Goal: Complete application form: Fill out and submit a form for a specific purpose

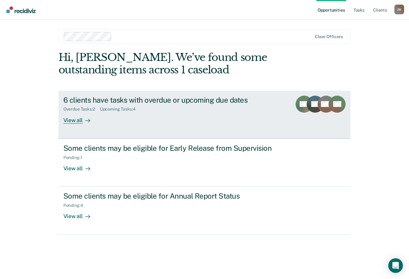
click at [74, 118] on div "View all" at bounding box center [80, 118] width 34 height 12
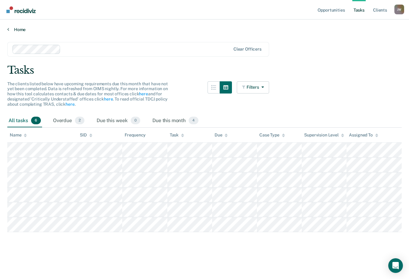
click at [9, 30] on icon at bounding box center [8, 29] width 2 height 5
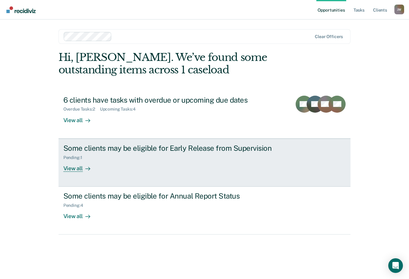
click at [155, 151] on div "Some clients may be eligible for Early Release from Supervision" at bounding box center [170, 148] width 214 height 9
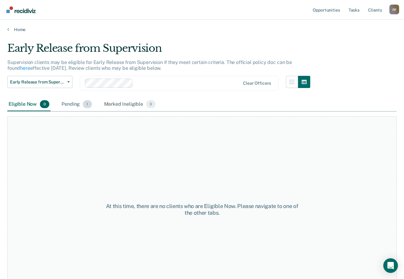
click at [77, 104] on div "Pending 1" at bounding box center [76, 104] width 33 height 13
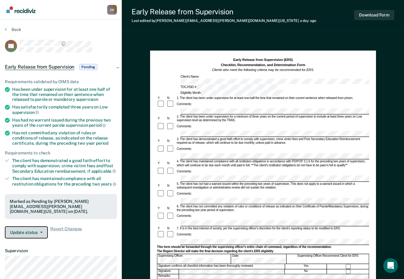
click at [40, 234] on button "Update status" at bounding box center [26, 232] width 43 height 12
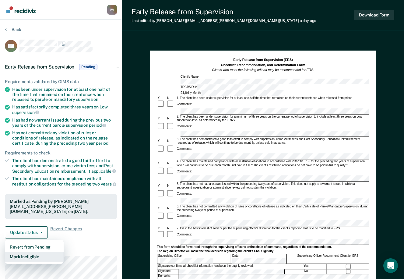
click at [38, 255] on button "Mark Ineligible" at bounding box center [34, 257] width 59 height 10
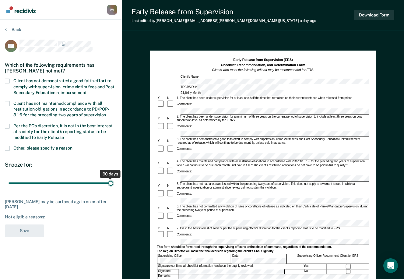
drag, startPoint x: 43, startPoint y: 182, endPoint x: 134, endPoint y: 186, distance: 90.9
type input "90"
click at [113, 184] on input "range" at bounding box center [61, 183] width 105 height 11
click at [9, 81] on span at bounding box center [7, 81] width 5 height 5
click at [87, 90] on input "Client has not demonstrated a good faith effort to comply with supervision, cri…" at bounding box center [87, 90] width 0 height 0
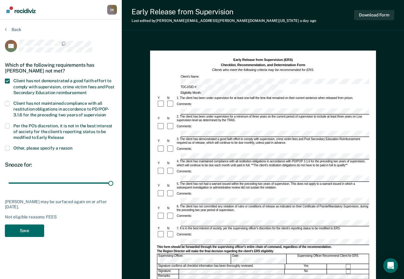
click at [8, 80] on span at bounding box center [7, 81] width 5 height 5
click at [87, 90] on input "Client has not demonstrated a good faith effort to comply with supervision, cri…" at bounding box center [87, 90] width 0 height 0
click at [6, 147] on span at bounding box center [7, 148] width 5 height 5
click at [72, 146] on input "Other, please specify a reason" at bounding box center [72, 146] width 0 height 0
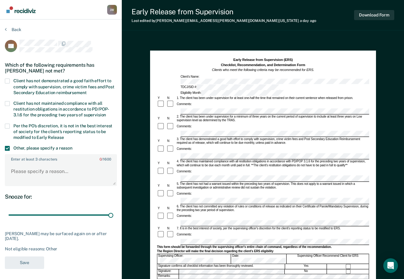
click at [6, 147] on span at bounding box center [7, 148] width 5 height 5
click at [72, 146] on input "Other, please specify a reason" at bounding box center [72, 146] width 0 height 0
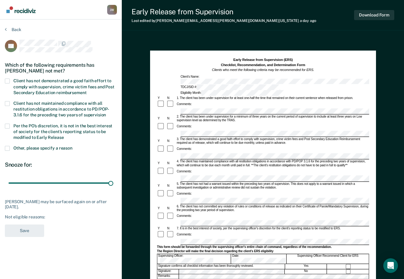
click at [9, 127] on span at bounding box center [7, 126] width 5 height 5
click at [64, 135] on input "Per the PO’s discretion, it is not in the best interest of society for the clie…" at bounding box center [64, 135] width 0 height 0
click at [30, 229] on button "Save" at bounding box center [24, 230] width 39 height 12
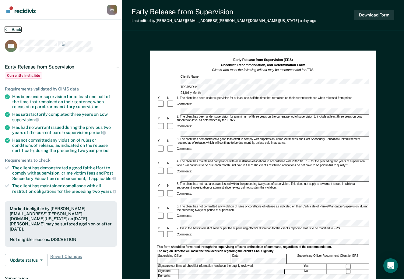
click at [7, 29] on button "Back" at bounding box center [13, 29] width 16 height 5
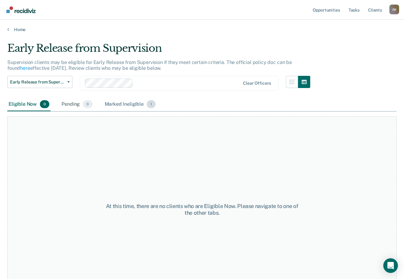
click at [122, 105] on div "Marked Ineligible 1" at bounding box center [131, 104] width 54 height 13
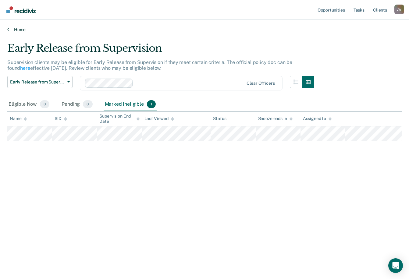
click at [8, 31] on icon at bounding box center [8, 29] width 2 height 5
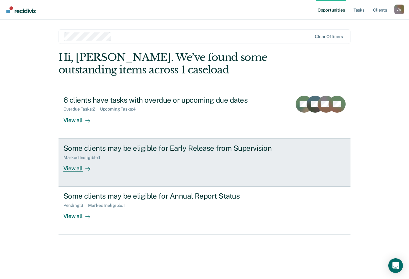
click at [102, 156] on div "Marked Ineligible : 1" at bounding box center [84, 157] width 42 height 5
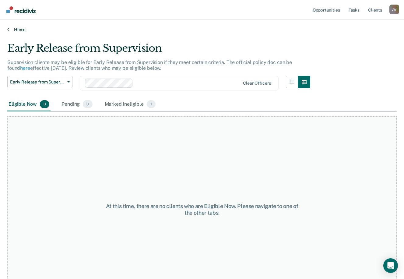
click at [9, 29] on icon at bounding box center [8, 29] width 2 height 5
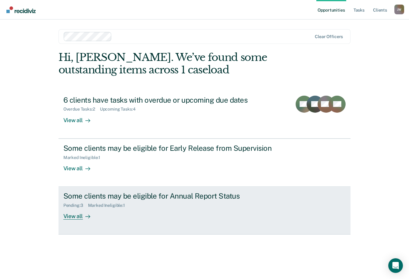
click at [113, 214] on div "Some clients may be eligible for Annual Report Status Pending : 3 Marked Inelig…" at bounding box center [177, 206] width 228 height 28
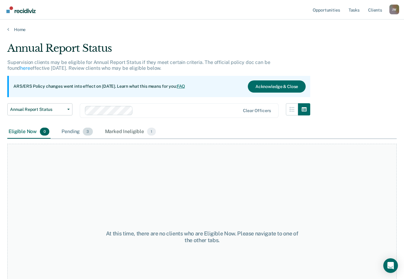
click at [69, 133] on div "Pending 3" at bounding box center [77, 131] width 34 height 13
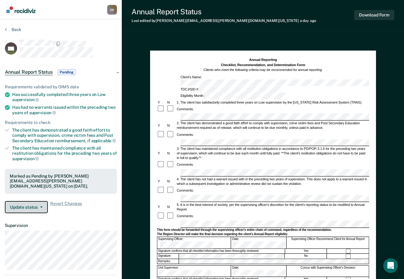
click at [25, 206] on button "Update status" at bounding box center [26, 207] width 43 height 12
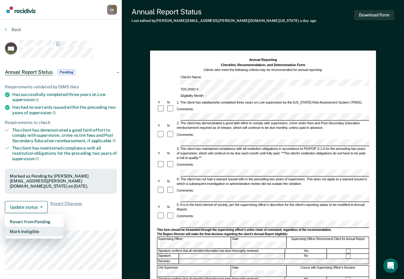
click at [33, 230] on button "Mark Ineligible" at bounding box center [34, 232] width 59 height 10
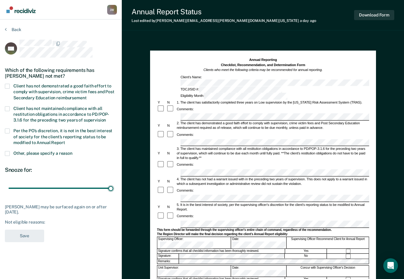
drag, startPoint x: 42, startPoint y: 188, endPoint x: 174, endPoint y: 191, distance: 132.2
type input "90"
click at [113, 191] on input "range" at bounding box center [61, 188] width 105 height 11
click at [9, 129] on span at bounding box center [7, 131] width 5 height 5
click at [65, 140] on input "Per the PO’s discretion, it is not in the best interest of society for the clie…" at bounding box center [65, 140] width 0 height 0
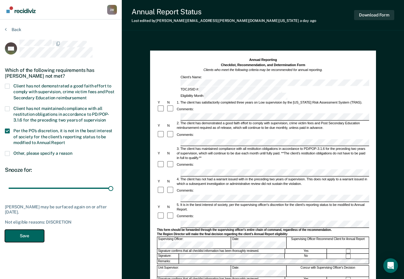
click at [29, 233] on button "Save" at bounding box center [24, 236] width 39 height 12
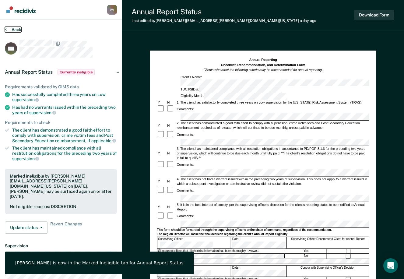
click at [6, 28] on icon at bounding box center [6, 29] width 2 height 5
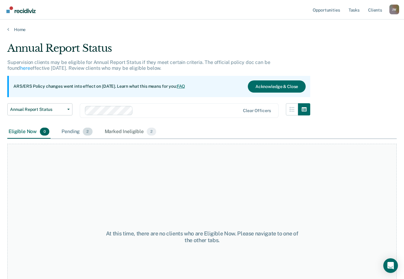
click at [70, 131] on div "Pending 2" at bounding box center [76, 131] width 33 height 13
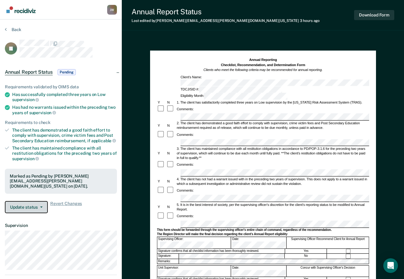
click at [28, 205] on button "Update status" at bounding box center [26, 207] width 43 height 12
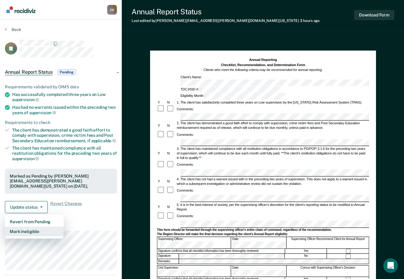
click at [33, 229] on button "Mark Ineligible" at bounding box center [34, 232] width 59 height 10
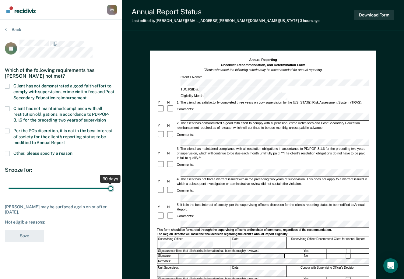
drag, startPoint x: 43, startPoint y: 187, endPoint x: 153, endPoint y: 184, distance: 110.0
type input "90"
click at [113, 185] on input "range" at bounding box center [61, 188] width 105 height 11
click at [8, 133] on label "Per the PO’s discretion, it is not in the best interest of society for the clie…" at bounding box center [61, 138] width 112 height 18
click at [65, 140] on input "Per the PO’s discretion, it is not in the best interest of society for the clie…" at bounding box center [65, 140] width 0 height 0
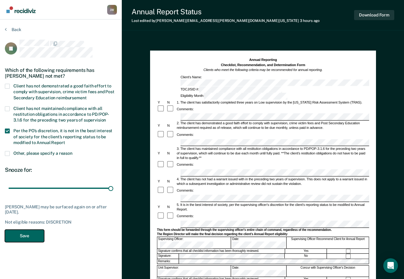
click at [23, 235] on button "Save" at bounding box center [24, 236] width 39 height 12
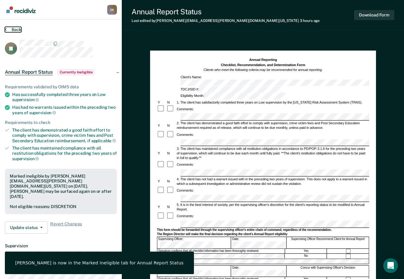
click at [6, 31] on icon at bounding box center [6, 29] width 2 height 5
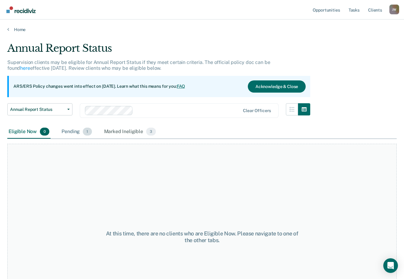
click at [72, 132] on div "Pending 1" at bounding box center [76, 131] width 33 height 13
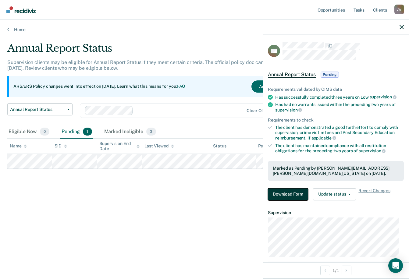
click at [297, 193] on button "Download Form" at bounding box center [288, 194] width 40 height 12
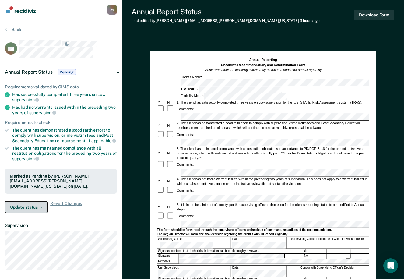
click at [36, 207] on button "Update status" at bounding box center [26, 207] width 43 height 12
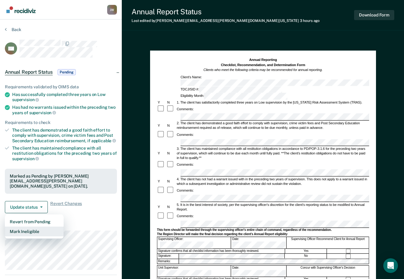
click at [32, 229] on button "Mark Ineligible" at bounding box center [34, 232] width 59 height 10
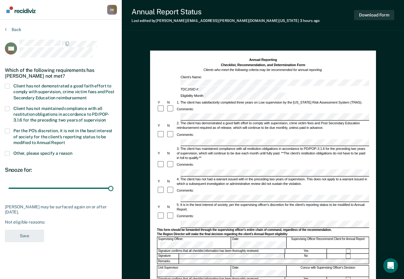
drag, startPoint x: 43, startPoint y: 189, endPoint x: 187, endPoint y: 188, distance: 143.8
type input "90"
click at [113, 188] on input "range" at bounding box center [61, 188] width 105 height 11
click at [10, 129] on label "Per the PO’s discretion, it is not in the best interest of society for the clie…" at bounding box center [61, 138] width 112 height 18
click at [65, 140] on input "Per the PO’s discretion, it is not in the best interest of society for the clie…" at bounding box center [65, 140] width 0 height 0
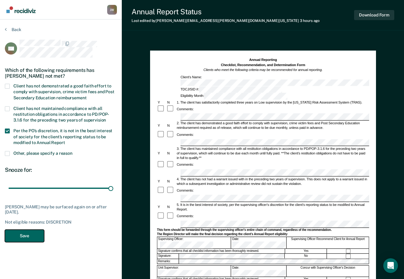
click at [21, 240] on button "Save" at bounding box center [24, 236] width 39 height 12
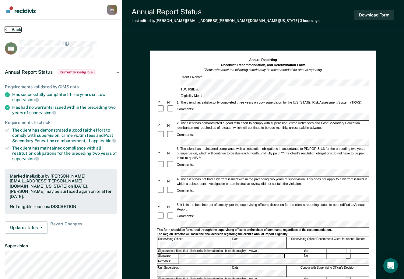
click at [5, 29] on icon at bounding box center [6, 29] width 2 height 5
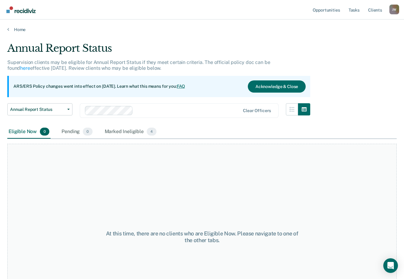
click at [20, 240] on div "At this time, there are no clients who are Eligible Now. Please navigate to one…" at bounding box center [202, 237] width 390 height 186
click at [9, 30] on link "Home" at bounding box center [202, 29] width 390 height 5
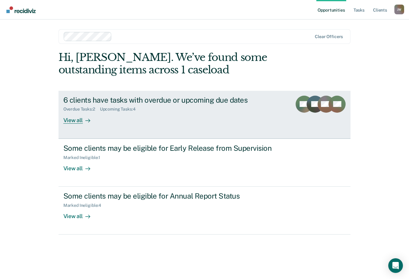
click at [164, 120] on div "6 clients have tasks with overdue or upcoming due dates Overdue Tasks : 2 Upcom…" at bounding box center [177, 110] width 228 height 28
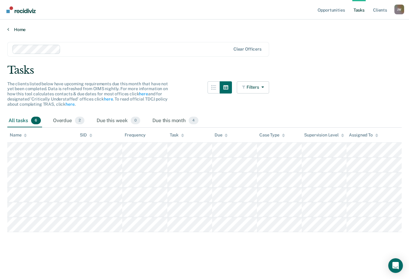
click at [9, 30] on icon at bounding box center [8, 29] width 2 height 5
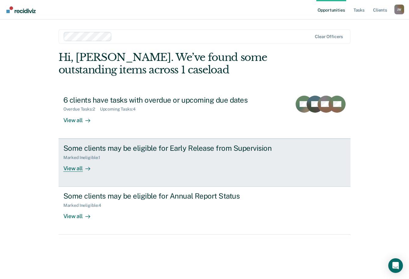
click at [130, 156] on div "Marked Ineligible : 1" at bounding box center [170, 157] width 214 height 8
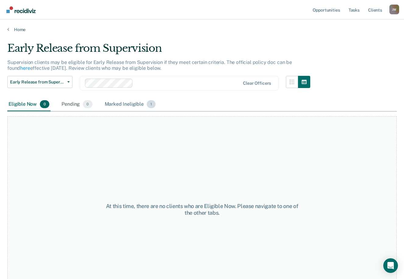
click at [131, 103] on div "Marked Ineligible 1" at bounding box center [131, 104] width 54 height 13
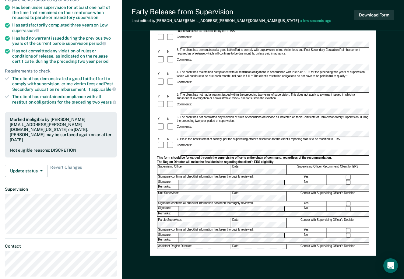
scroll to position [91, 0]
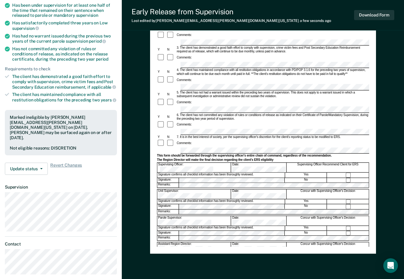
click at [180, 242] on div "Assistant Region Director:" at bounding box center [194, 246] width 74 height 9
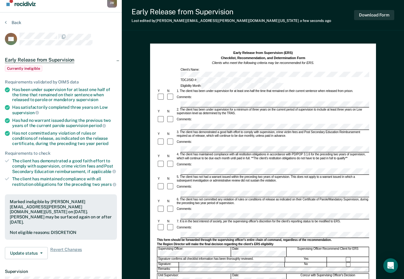
scroll to position [0, 0]
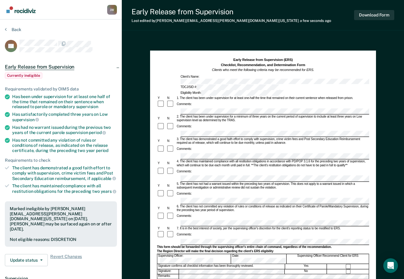
click at [44, 12] on nav "[PERSON_NAME] [PERSON_NAME] Profile How it works Log Out" at bounding box center [61, 9] width 122 height 19
click at [358, 216] on form "Early Release from Supervision (ERS) Checklist, Recommendation, and Determinati…" at bounding box center [263, 224] width 212 height 332
click at [371, 140] on div "Early Release from Supervision (ERS) Checklist, Recommendation, and Determinati…" at bounding box center [263, 198] width 226 height 295
click at [44, 276] on dt "Supervision" at bounding box center [61, 278] width 112 height 5
click at [40, 26] on section "Back BC Early Release from Supervision Currently ineligible Requirements valida…" at bounding box center [61, 198] width 122 height 359
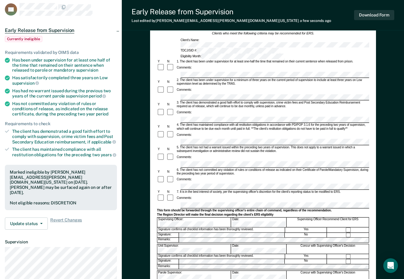
scroll to position [121, 0]
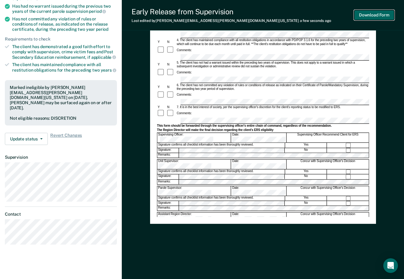
click at [363, 12] on button "Download Form" at bounding box center [374, 15] width 40 height 10
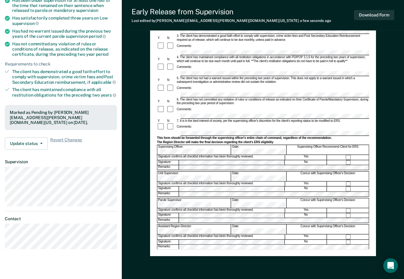
scroll to position [22, 0]
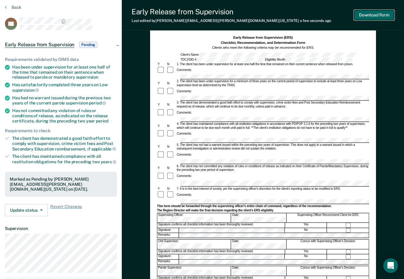
click at [364, 15] on button "Download Form" at bounding box center [374, 15] width 40 height 10
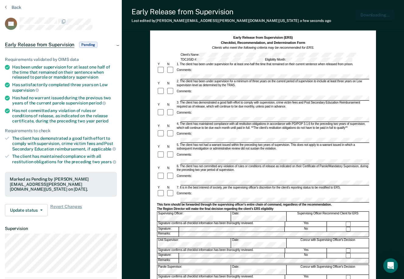
scroll to position [0, 0]
